Goal: Browse casually: Explore the website without a specific task or goal

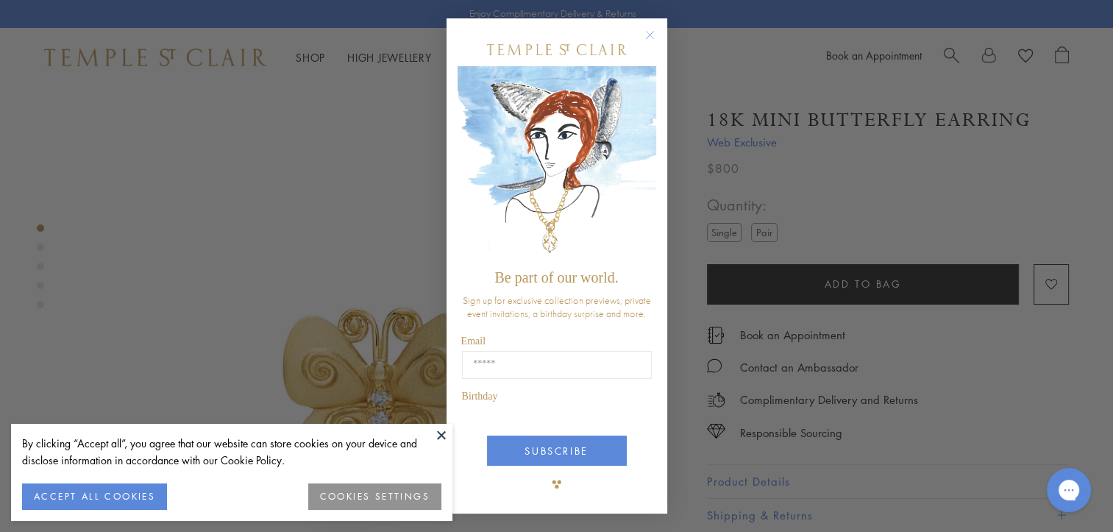
click at [441, 432] on button at bounding box center [441, 435] width 22 height 22
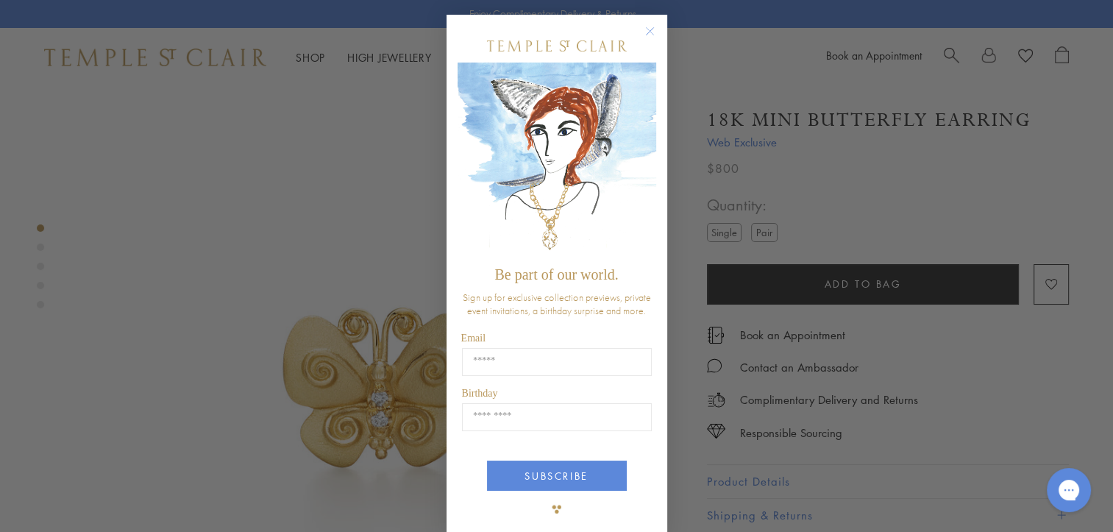
click at [644, 29] on circle "Close dialog" at bounding box center [650, 32] width 18 height 18
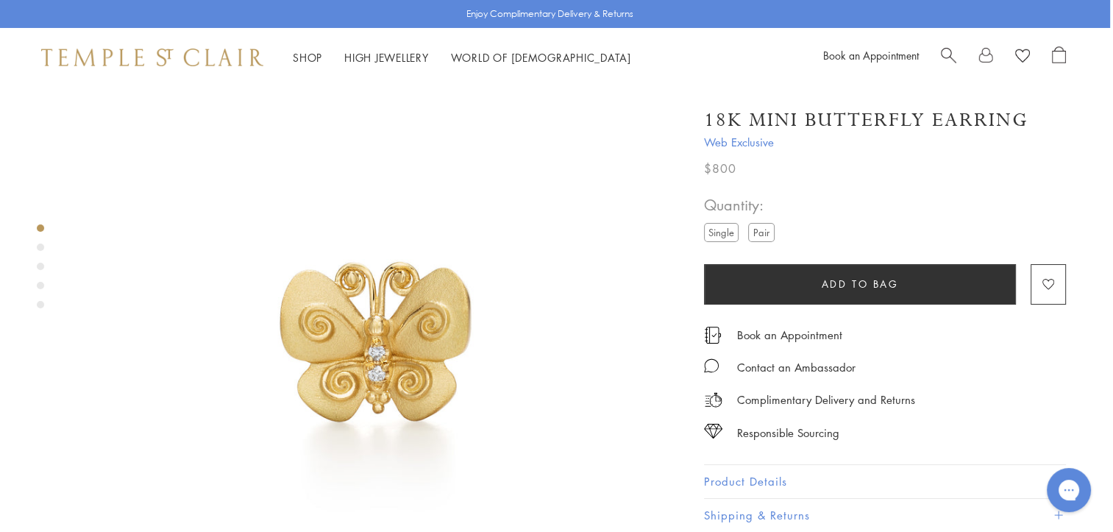
scroll to position [0, 3]
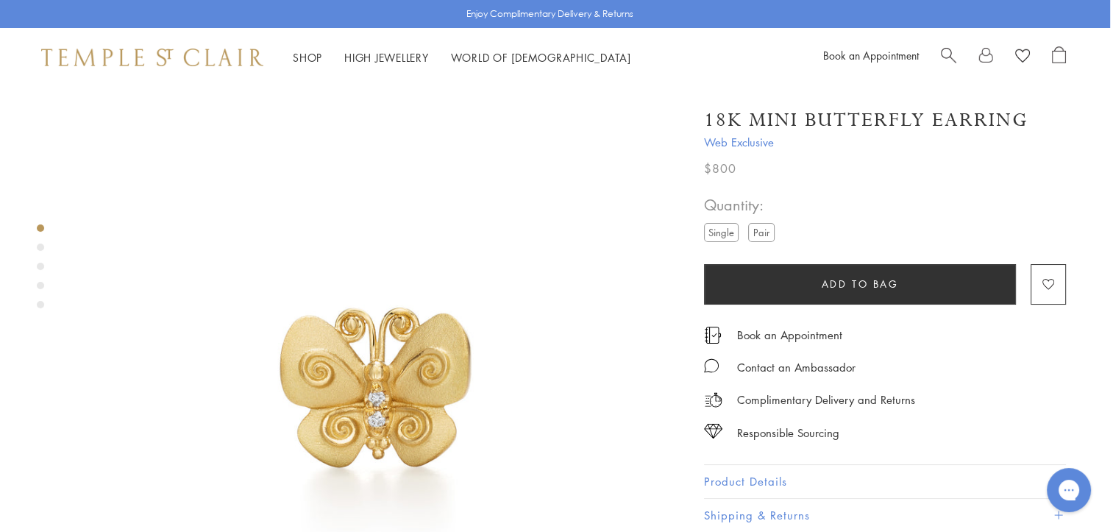
click at [40, 245] on div "Product gallery navigation" at bounding box center [40, 246] width 7 height 7
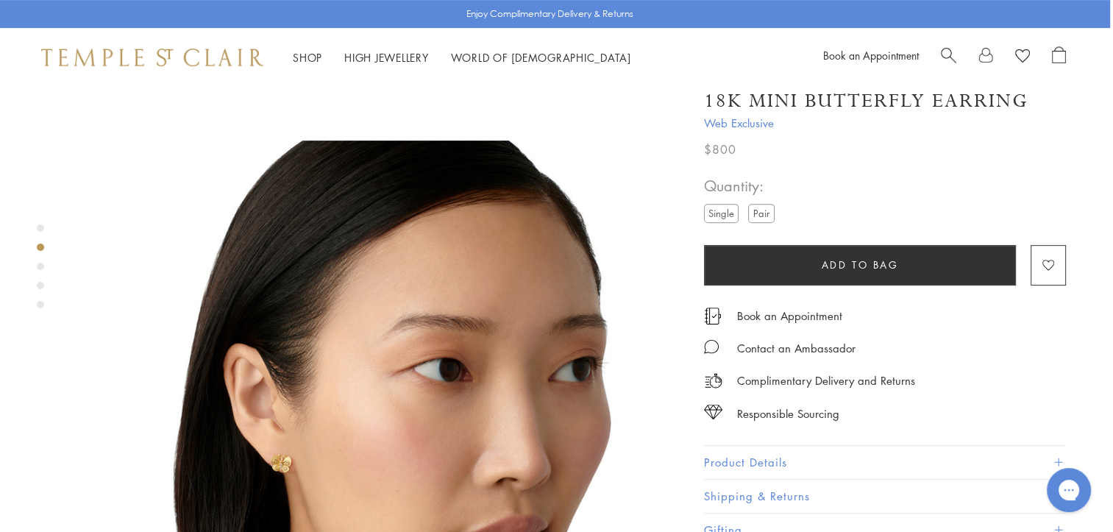
scroll to position [641, 3]
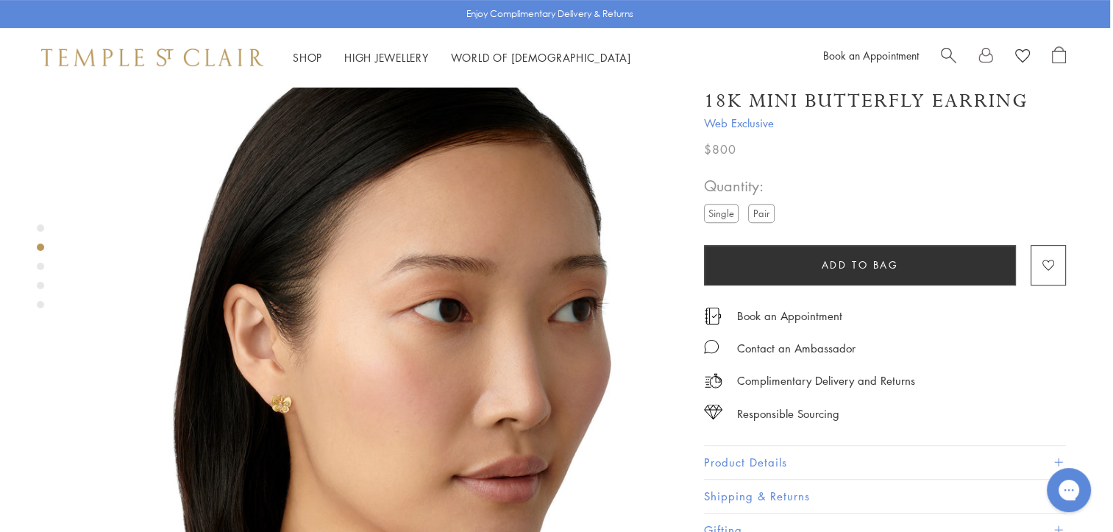
click at [40, 267] on div "Product gallery navigation" at bounding box center [40, 266] width 7 height 7
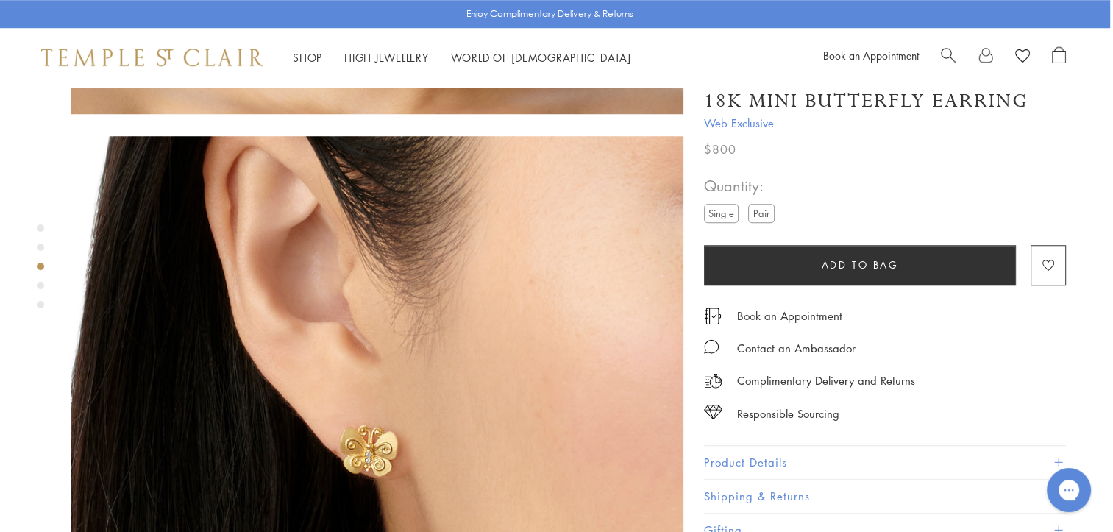
scroll to position [1254, 3]
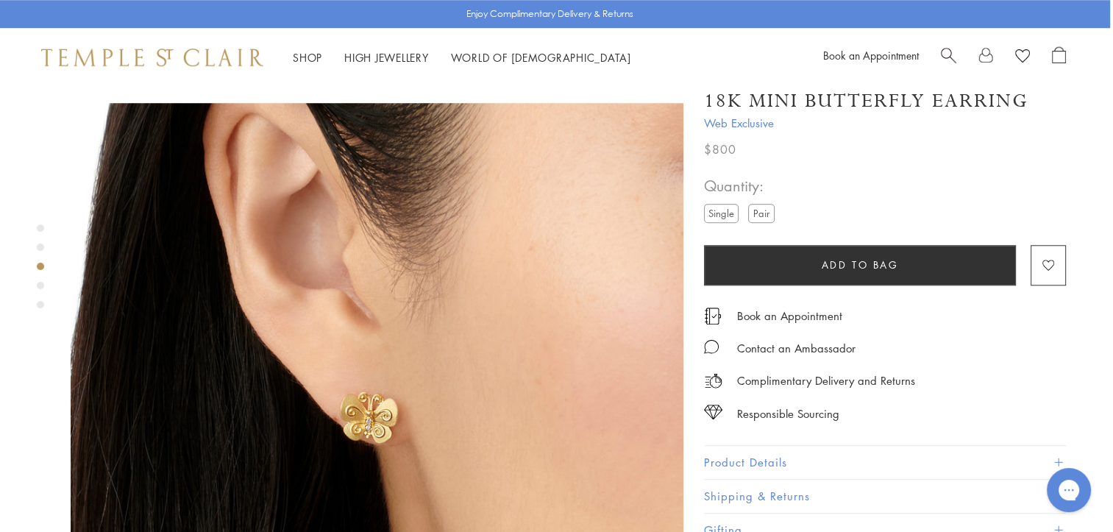
click at [38, 285] on div "Product gallery navigation" at bounding box center [40, 285] width 7 height 7
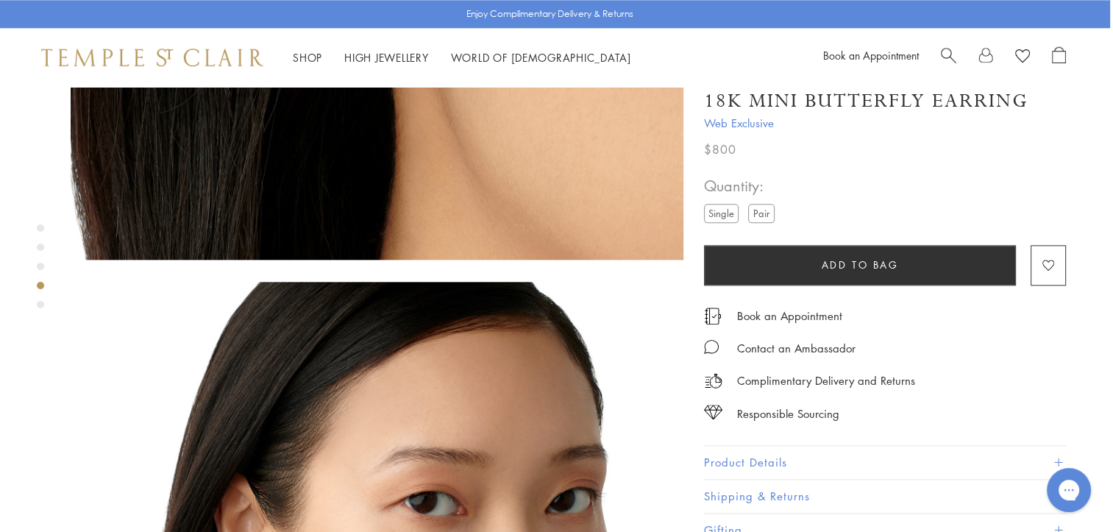
scroll to position [1866, 3]
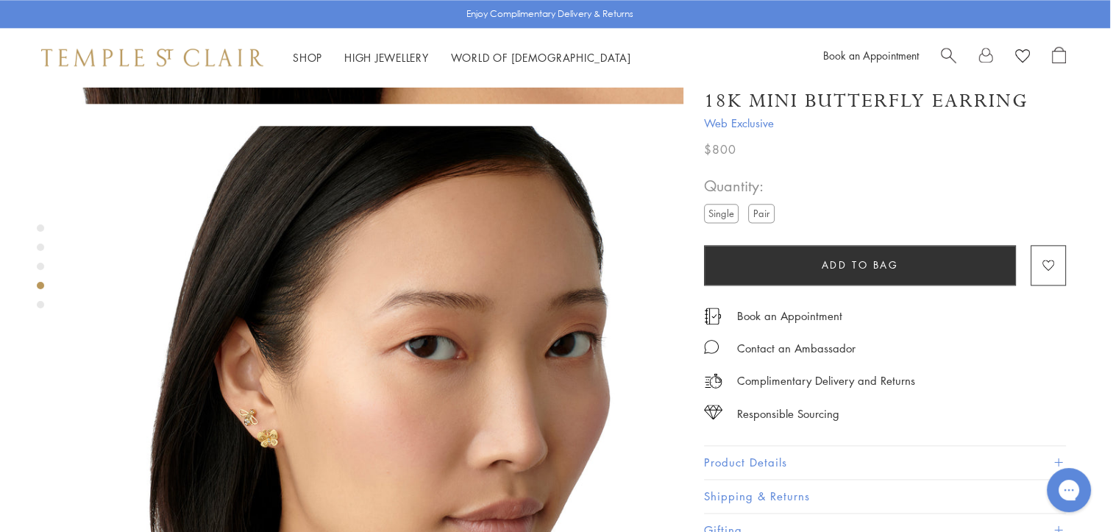
click at [38, 305] on div "Product gallery navigation" at bounding box center [40, 304] width 7 height 7
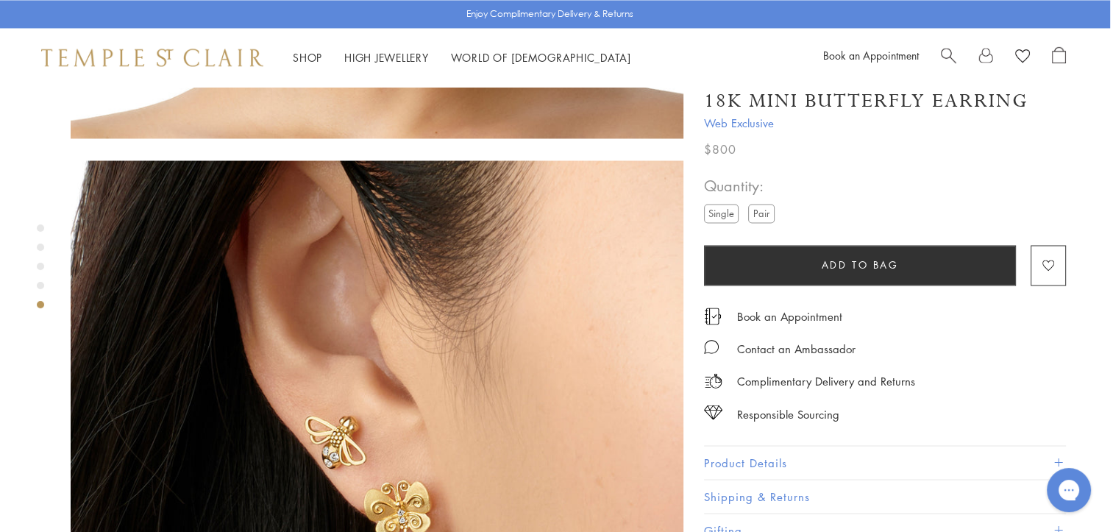
scroll to position [2478, 3]
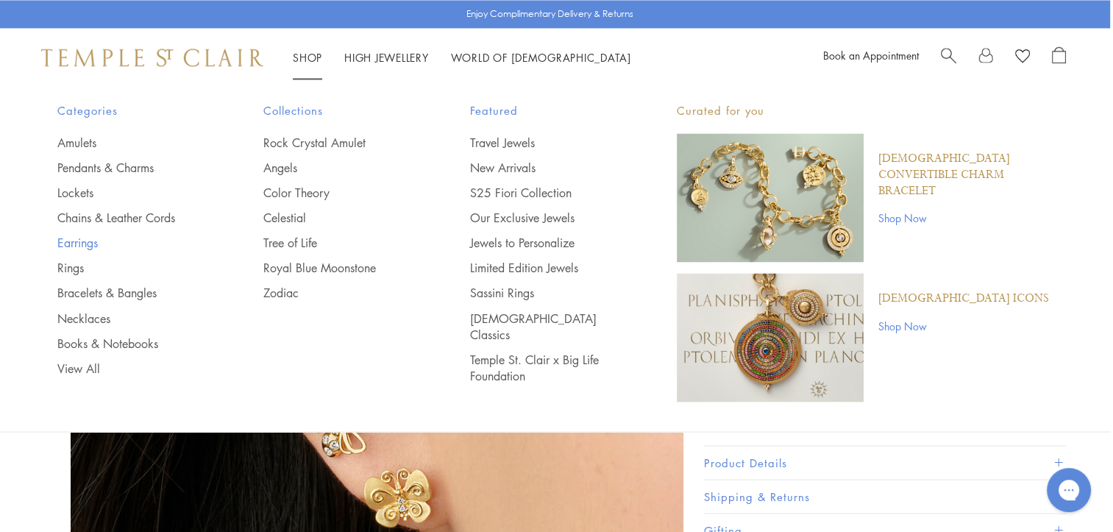
click at [94, 243] on link "Earrings" at bounding box center [131, 243] width 148 height 16
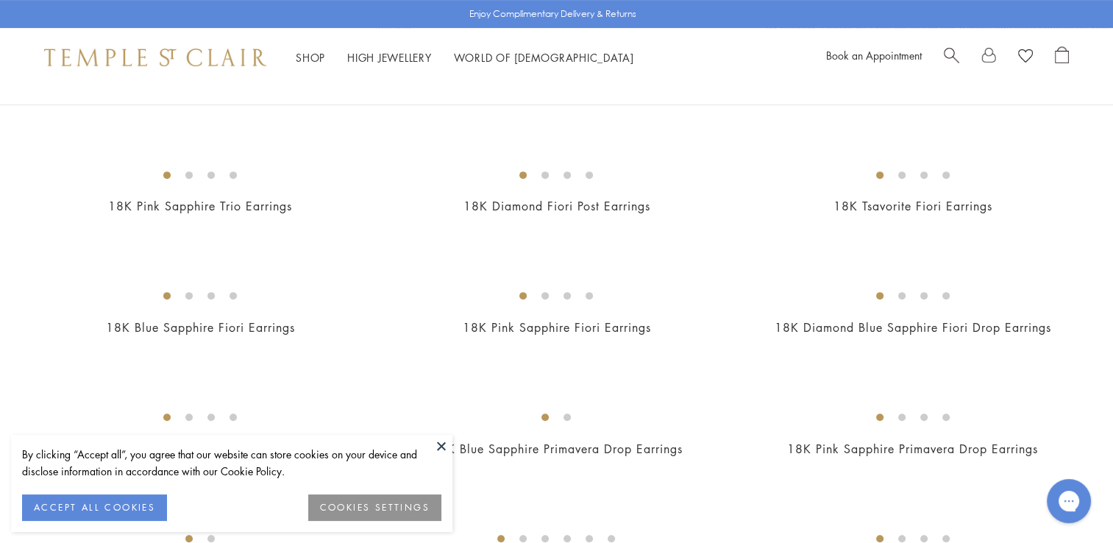
scroll to position [599, 0]
click at [0, 0] on img at bounding box center [0, 0] width 0 height 0
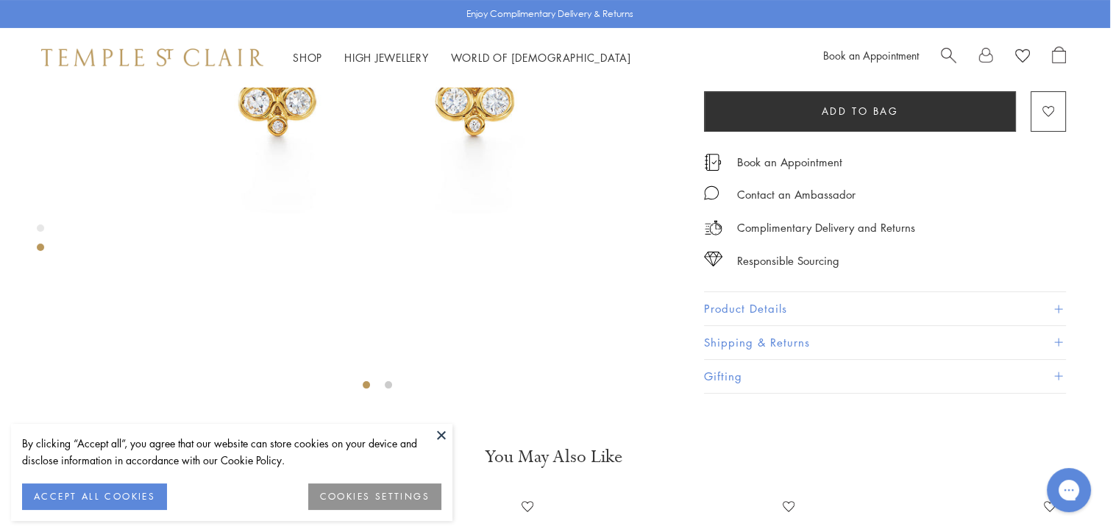
scroll to position [0, 3]
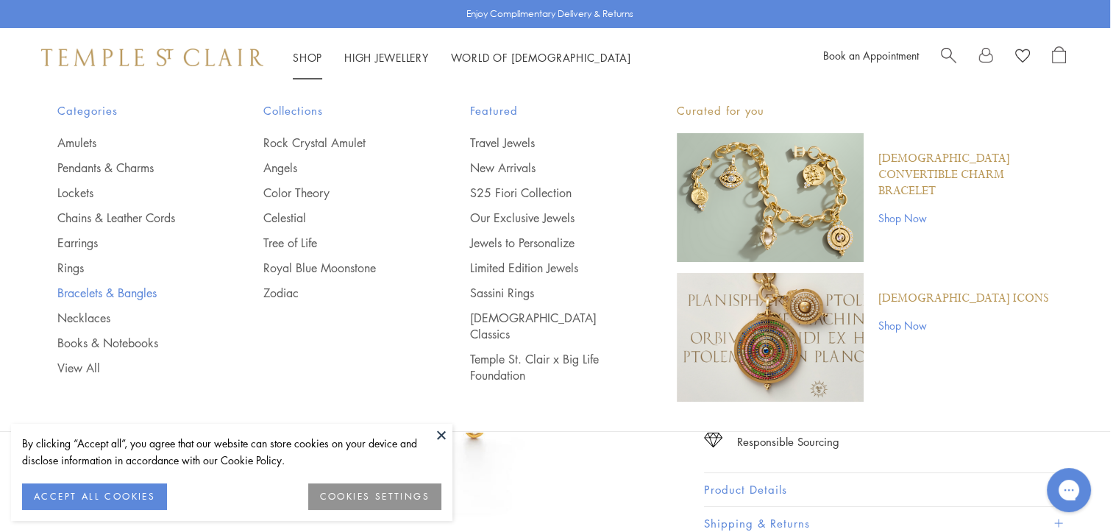
click at [135, 290] on link "Bracelets & Bangles" at bounding box center [131, 293] width 148 height 16
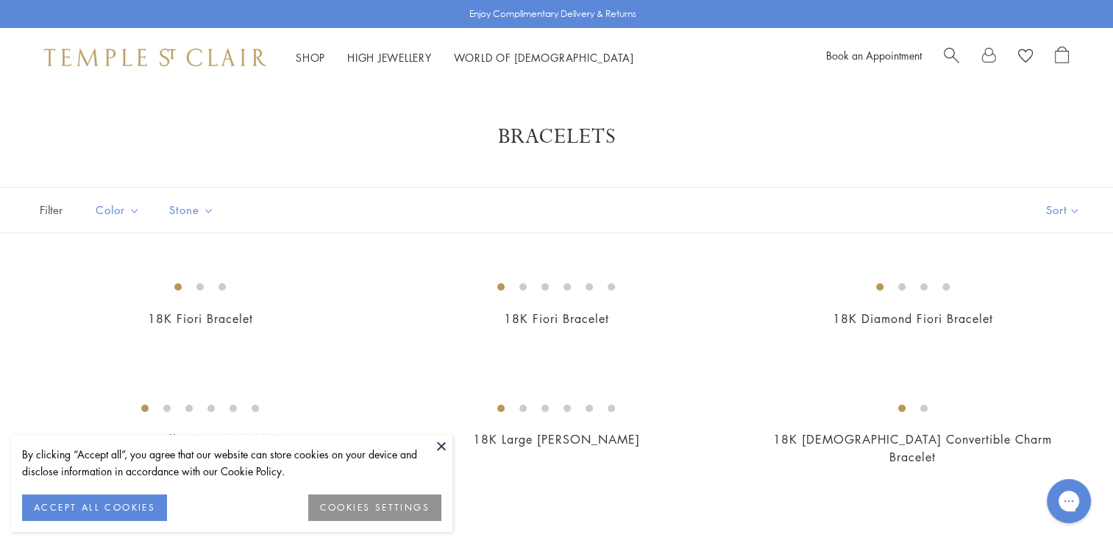
click at [442, 441] on button at bounding box center [441, 446] width 22 height 22
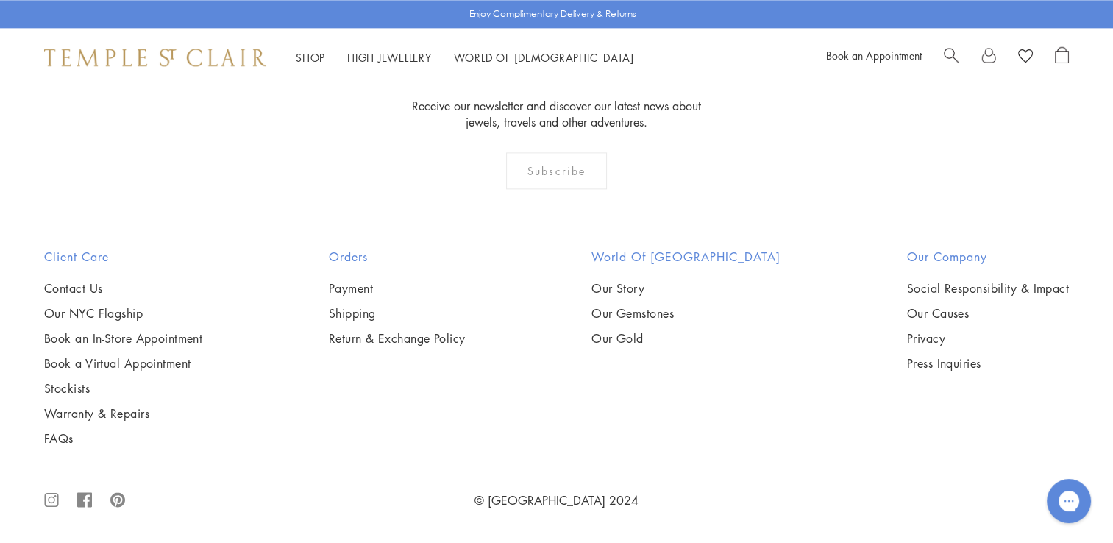
scroll to position [2324, 0]
click at [0, 0] on img at bounding box center [0, 0] width 0 height 0
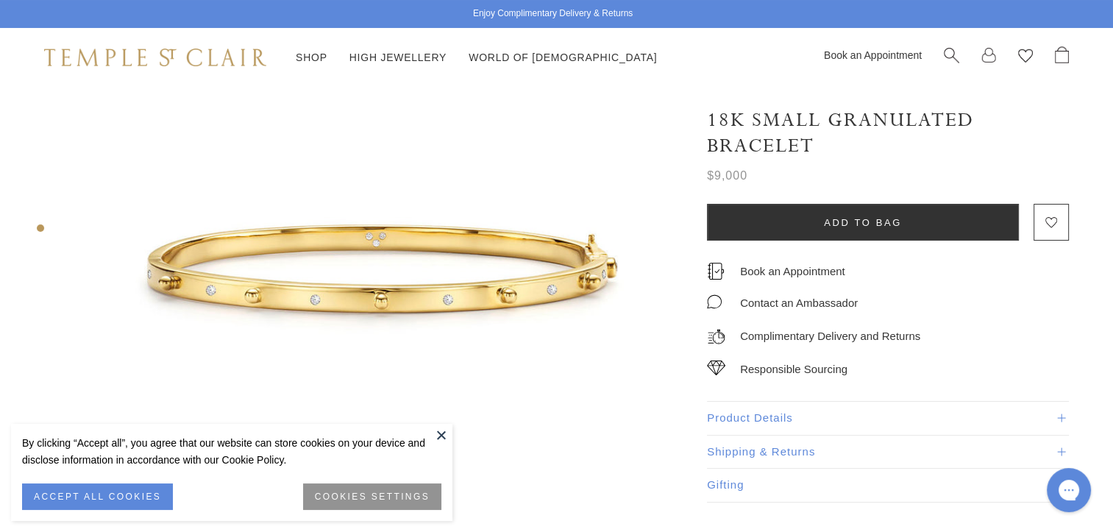
scroll to position [123, 0]
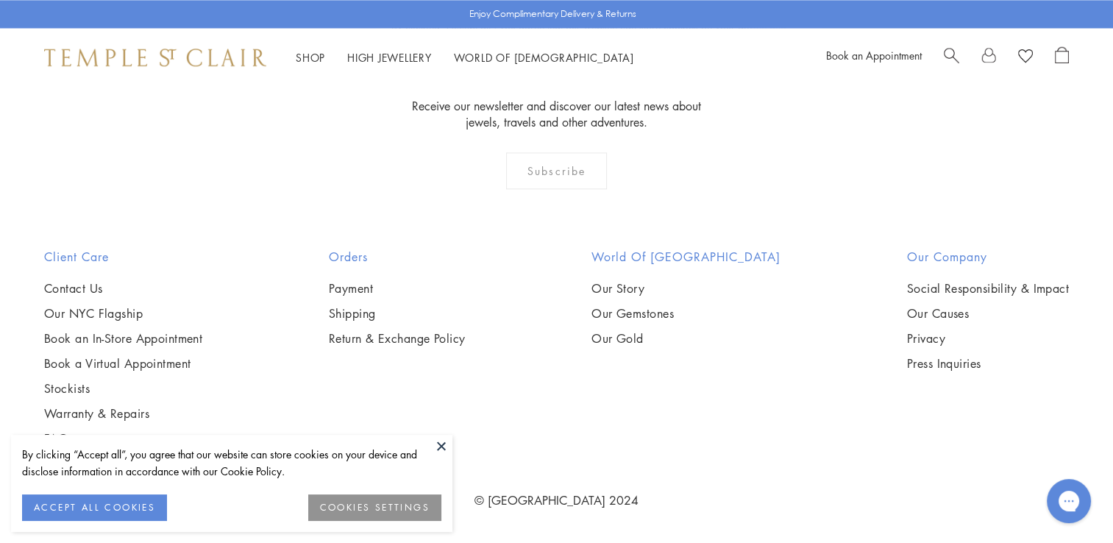
scroll to position [5696, 0]
